Goal: Task Accomplishment & Management: Use online tool/utility

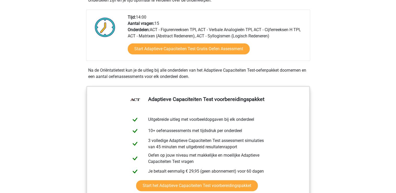
scroll to position [157, 0]
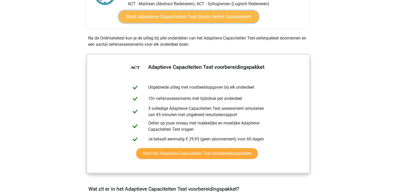
click at [198, 16] on link "Start Adaptieve Capaciteiten Test Gratis Oefen Assessment" at bounding box center [189, 16] width 140 height 13
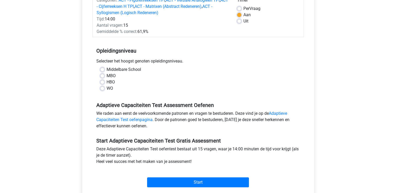
scroll to position [79, 0]
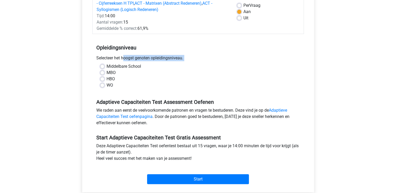
click at [100, 63] on div "Opleidingsniveau Selecteer het hoogst genoten opleidingsniveau. [GEOGRAPHIC_DAT…" at bounding box center [198, 64] width 212 height 57
drag, startPoint x: 100, startPoint y: 63, endPoint x: 101, endPoint y: 67, distance: 3.2
click at [107, 67] on label "Middelbare School" at bounding box center [124, 66] width 35 height 6
click at [101, 67] on input "Middelbare School" at bounding box center [102, 65] width 4 height 5
radio input "true"
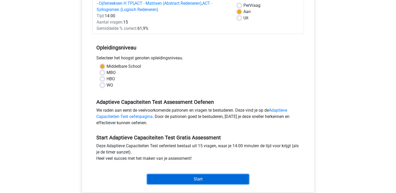
click at [197, 179] on input "Start" at bounding box center [198, 179] width 102 height 10
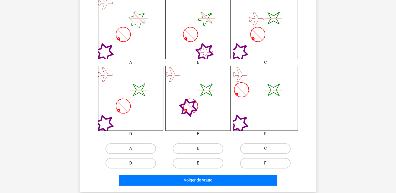
scroll to position [157, 0]
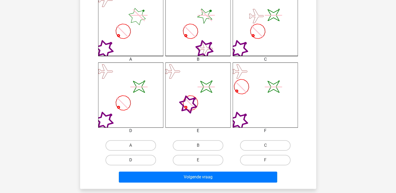
click at [142, 160] on label "D" at bounding box center [131, 160] width 51 height 10
click at [134, 160] on input "D" at bounding box center [132, 161] width 3 height 3
radio input "true"
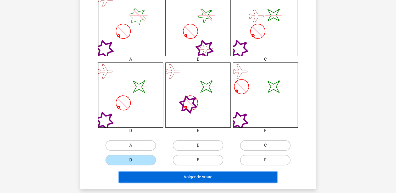
click at [178, 174] on button "Volgende vraag" at bounding box center [198, 177] width 159 height 11
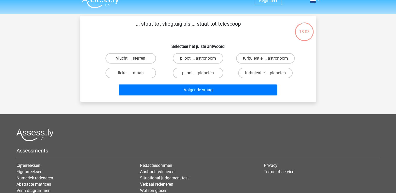
scroll to position [0, 0]
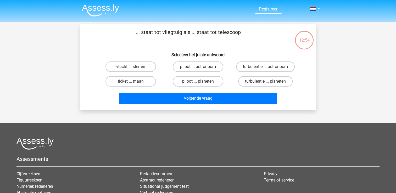
click at [198, 66] on label "piloot ... astronoom" at bounding box center [198, 67] width 51 height 10
click at [198, 67] on input "piloot ... astronoom" at bounding box center [199, 68] width 3 height 3
radio input "true"
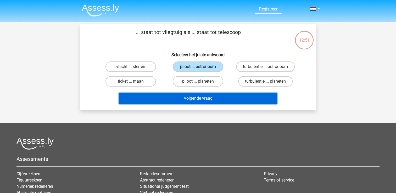
click at [190, 99] on button "Volgende vraag" at bounding box center [198, 98] width 159 height 11
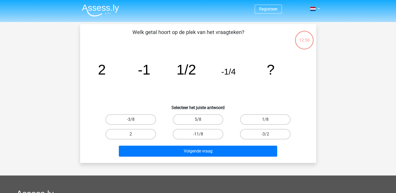
scroll to position [24, 0]
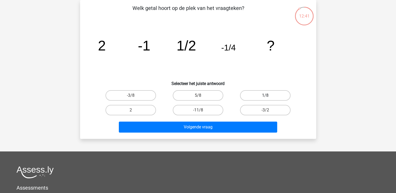
click at [269, 95] on label "1/8" at bounding box center [265, 95] width 51 height 10
click at [269, 96] on input "1/8" at bounding box center [267, 97] width 3 height 3
radio input "true"
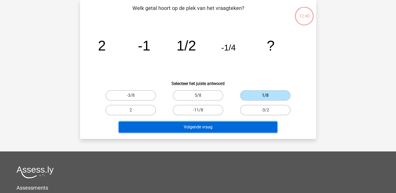
click at [203, 130] on button "Volgende vraag" at bounding box center [198, 127] width 159 height 11
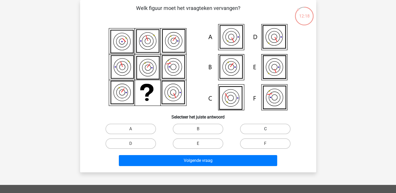
click at [270, 126] on label "C" at bounding box center [265, 129] width 51 height 10
click at [269, 129] on input "C" at bounding box center [267, 130] width 3 height 3
radio input "true"
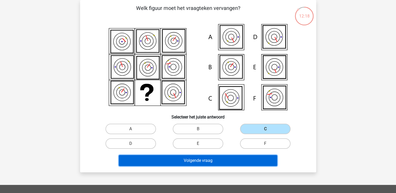
click at [222, 157] on button "Volgende vraag" at bounding box center [198, 160] width 159 height 11
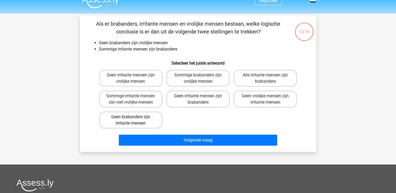
scroll to position [0, 0]
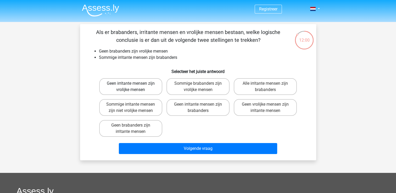
click at [119, 93] on label "Geen irritante mensen zijn vrolijke mensen" at bounding box center [130, 86] width 63 height 17
click at [131, 87] on input "Geen irritante mensen zijn vrolijke mensen" at bounding box center [132, 85] width 3 height 3
radio input "true"
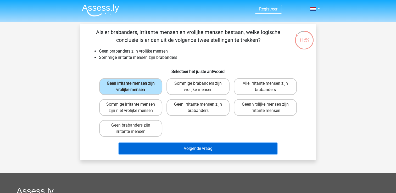
click at [170, 150] on button "Volgende vraag" at bounding box center [198, 148] width 159 height 11
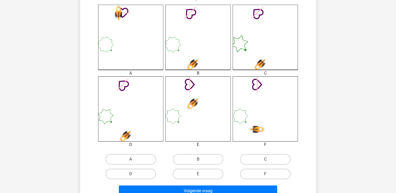
scroll to position [155, 0]
